Goal: Task Accomplishment & Management: Manage account settings

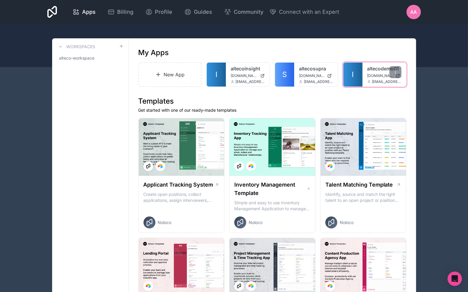
click at [369, 73] on span "altecodemo01.noloco.co" at bounding box center [380, 75] width 26 height 5
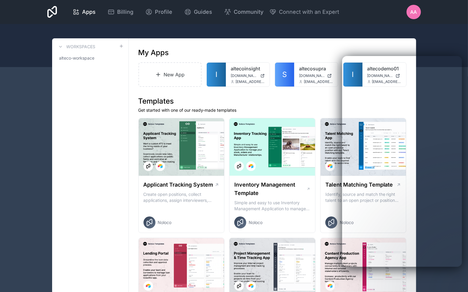
click at [312, 100] on h1 "Templates" at bounding box center [272, 102] width 268 height 10
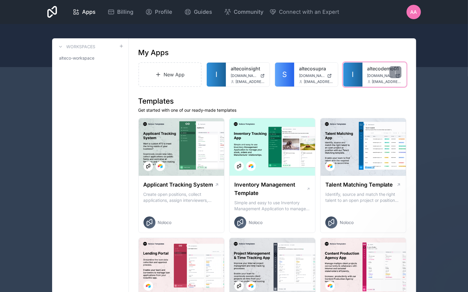
click at [385, 75] on span "altecodemo01.noloco.co" at bounding box center [380, 75] width 26 height 5
click at [154, 14] on div "Profile" at bounding box center [158, 12] width 27 height 8
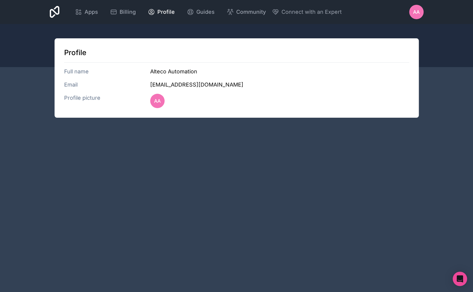
click at [156, 69] on h3 "Alteco Automation" at bounding box center [279, 71] width 259 height 8
click at [81, 73] on h3 "Full name" at bounding box center [107, 71] width 86 height 8
click at [67, 87] on h3 "Email" at bounding box center [107, 85] width 86 height 8
click at [160, 105] on div "AA" at bounding box center [157, 101] width 14 height 14
click at [413, 10] on span "AA" at bounding box center [416, 11] width 7 height 7
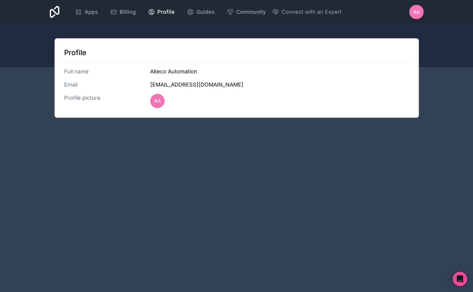
click at [262, 94] on div "Profile picture AA" at bounding box center [236, 101] width 345 height 14
click at [80, 98] on h3 "Profile picture" at bounding box center [107, 101] width 86 height 14
click at [68, 84] on h3 "Email" at bounding box center [107, 85] width 86 height 8
drag, startPoint x: 73, startPoint y: 64, endPoint x: 76, endPoint y: 62, distance: 3.9
click at [73, 64] on div "Profile Full name Alteco Automation Email automation@alteco.dk Profile picture …" at bounding box center [237, 77] width 364 height 79
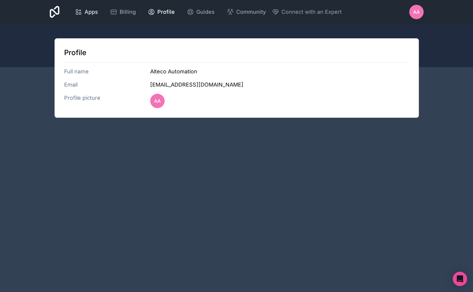
click at [84, 10] on div "Apps" at bounding box center [86, 12] width 23 height 8
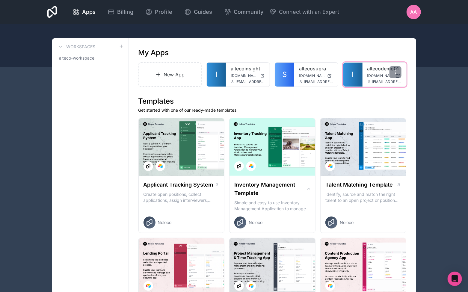
click at [372, 74] on span "altecodemo01.noloco.co" at bounding box center [380, 75] width 26 height 5
